Goal: Information Seeking & Learning: Learn about a topic

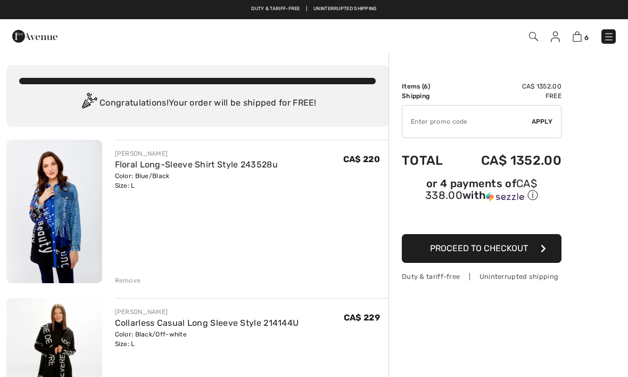
click at [610, 42] on img at bounding box center [609, 36] width 11 height 11
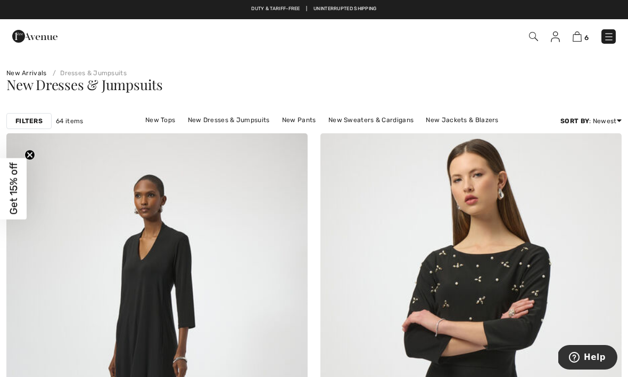
click at [213, 122] on link "New Dresses & Jumpsuits" at bounding box center [229, 120] width 93 height 14
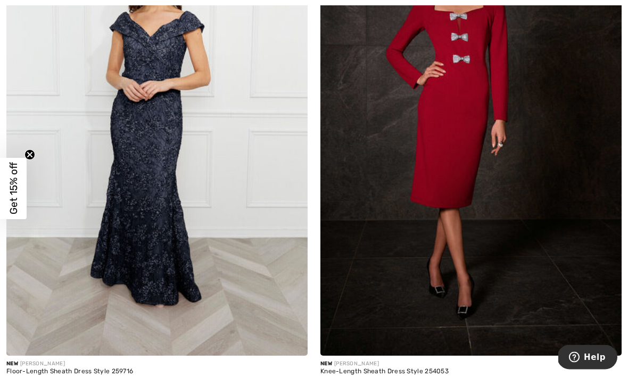
scroll to position [5886, 0]
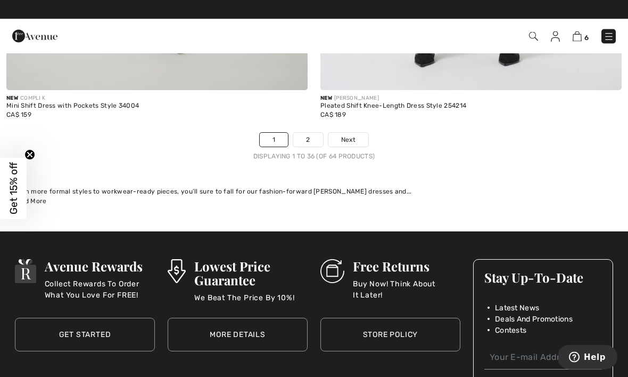
scroll to position [9314, 0]
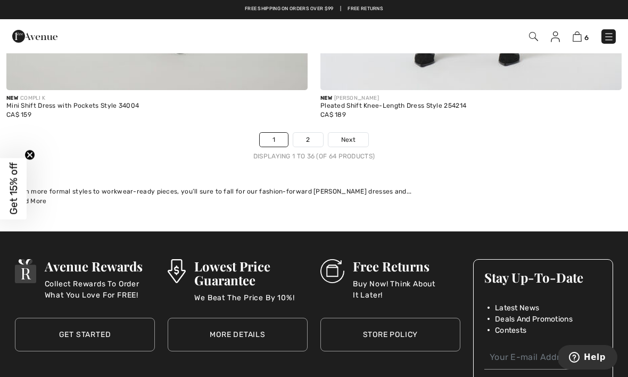
click at [341, 135] on span "Next" at bounding box center [348, 140] width 14 height 10
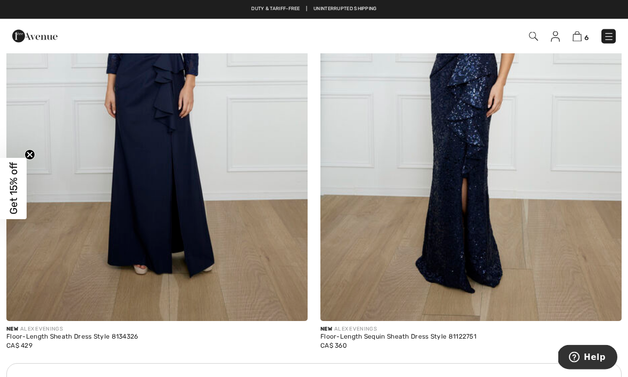
scroll to position [2728, 0]
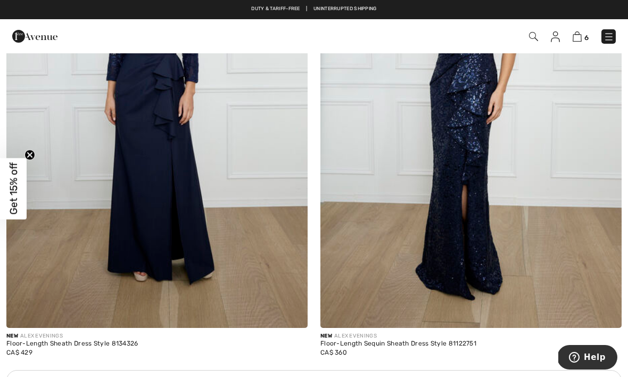
click at [504, 174] on img at bounding box center [471, 101] width 301 height 452
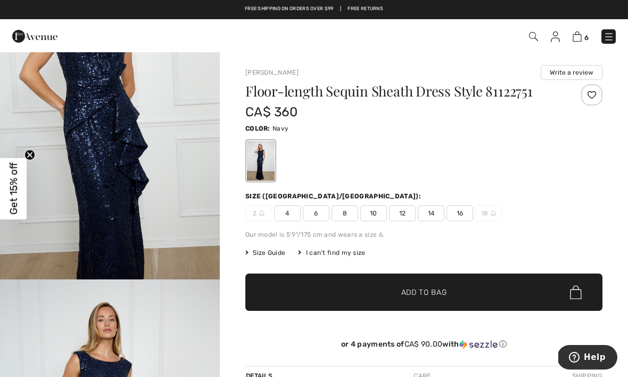
scroll to position [1098, 0]
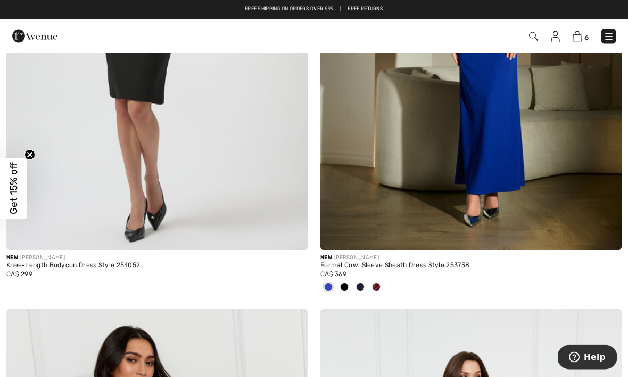
scroll to position [3869, 0]
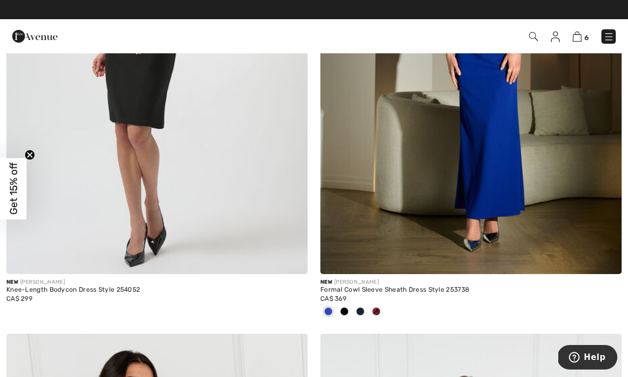
click at [382, 307] on div at bounding box center [377, 312] width 16 height 18
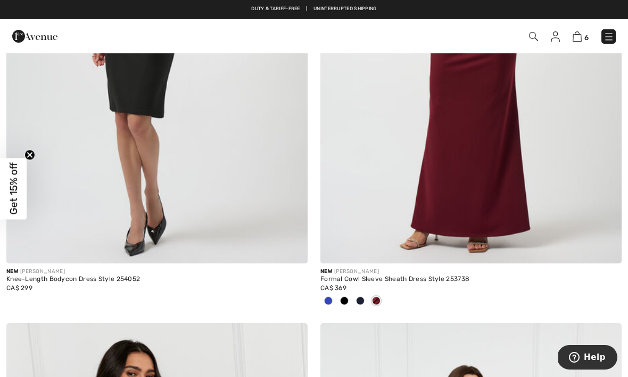
scroll to position [3878, 0]
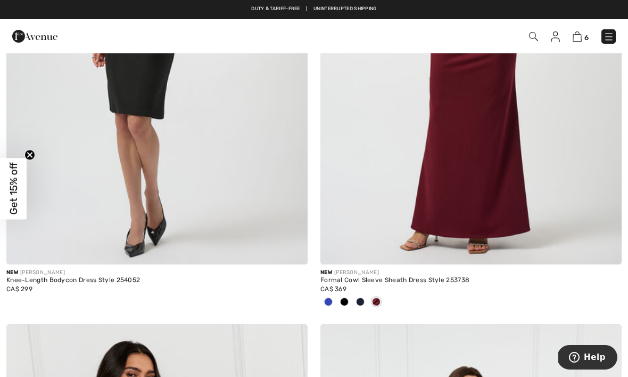
click at [487, 168] on img at bounding box center [471, 38] width 301 height 452
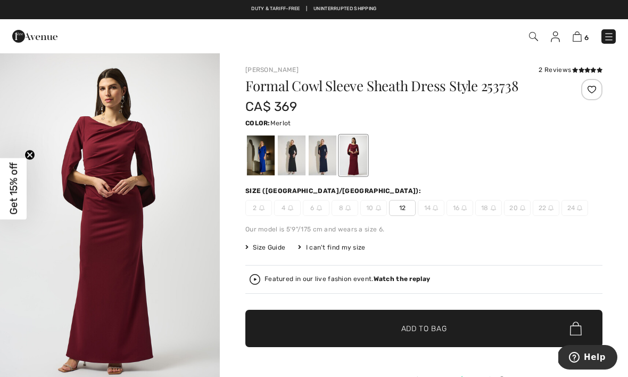
click at [354, 151] on div at bounding box center [354, 155] width 28 height 40
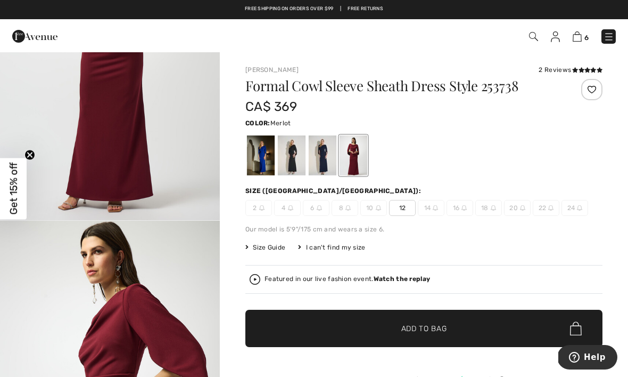
scroll to position [1486, 0]
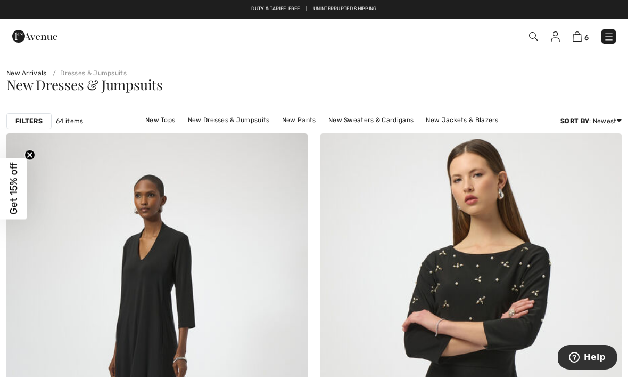
click at [613, 35] on img at bounding box center [609, 36] width 11 height 11
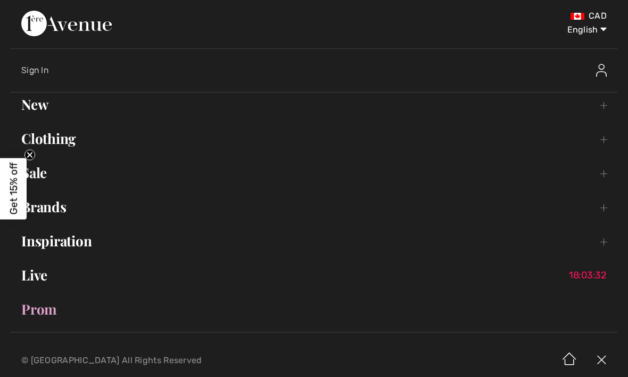
click at [59, 144] on link "Clothing Toggle submenu" at bounding box center [314, 138] width 607 height 23
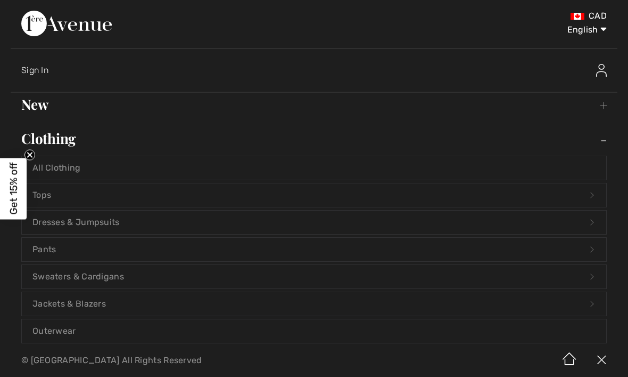
click at [102, 220] on link "Dresses & Jumpsuits Open submenu" at bounding box center [314, 221] width 585 height 23
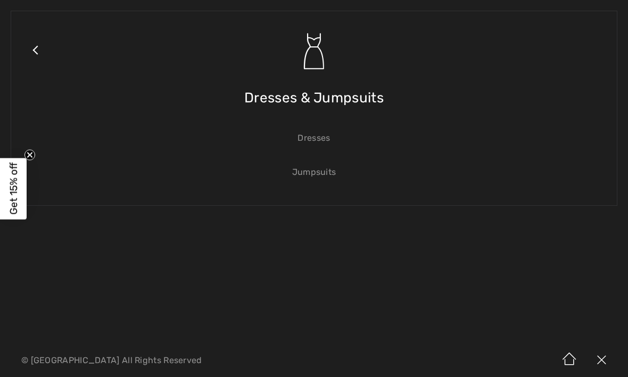
click at [316, 140] on link "Dresses" at bounding box center [314, 137] width 585 height 23
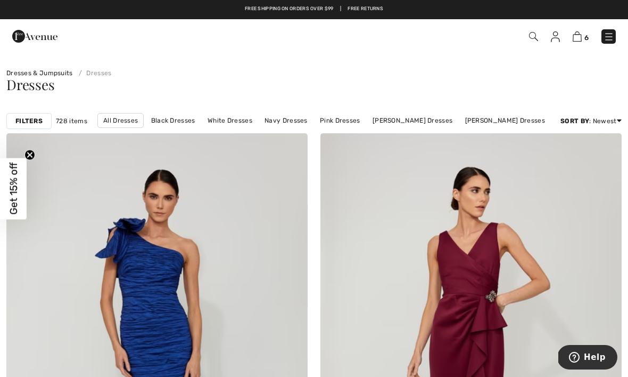
click at [503, 123] on link "[PERSON_NAME] Dresses" at bounding box center [505, 120] width 91 height 14
click at [504, 123] on link "Frank Lyman Dresses" at bounding box center [505, 120] width 91 height 14
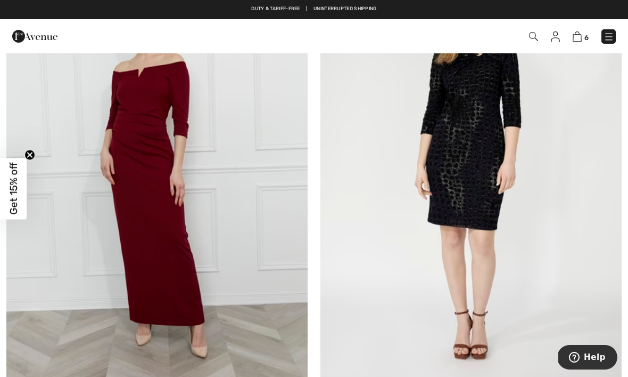
scroll to position [4311, 0]
